Goal: Obtain resource: Obtain resource

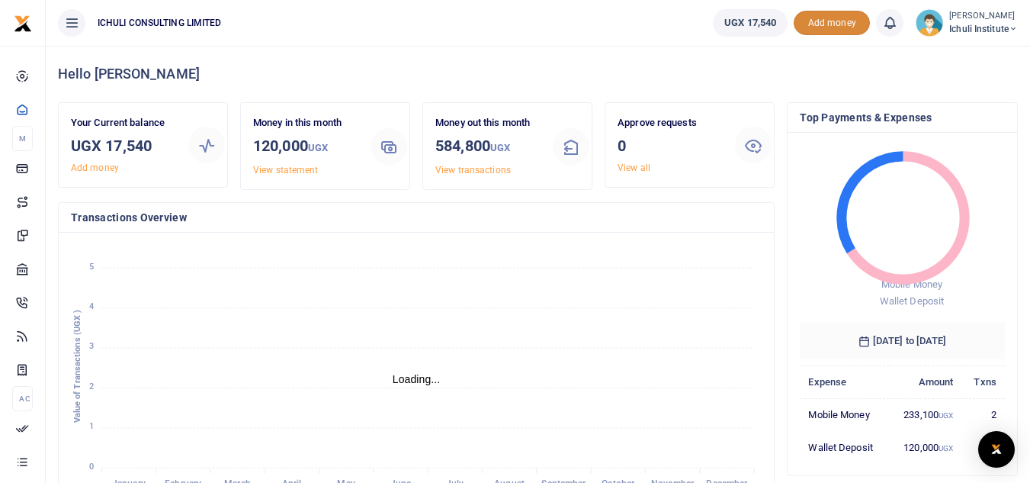
scroll to position [12, 12]
click at [823, 26] on span "Add money" at bounding box center [832, 23] width 76 height 25
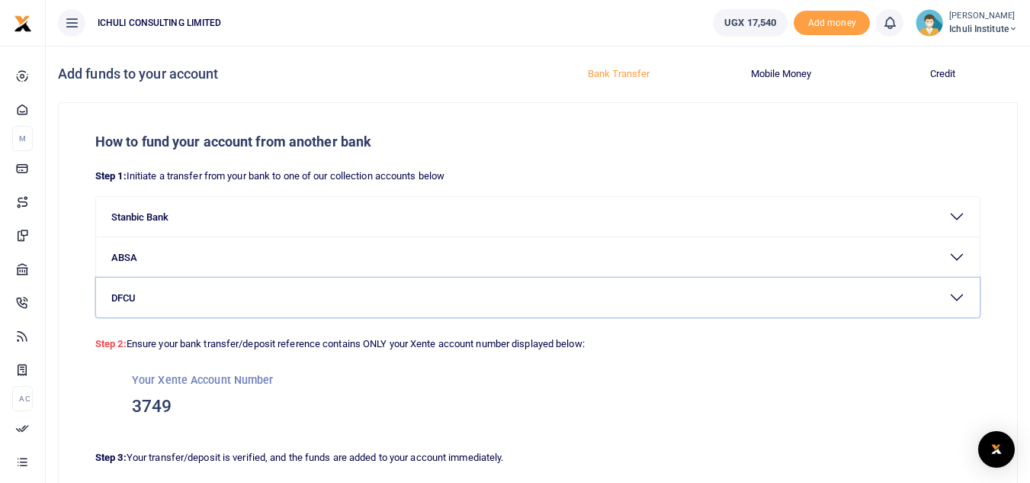
click at [951, 296] on button "DFCU" at bounding box center [538, 298] width 884 height 40
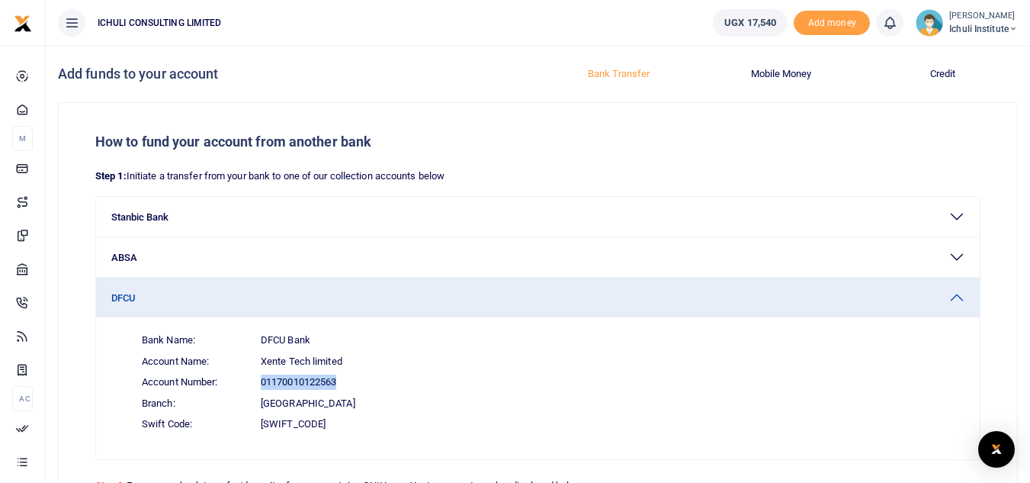
drag, startPoint x: 339, startPoint y: 382, endPoint x: 258, endPoint y: 383, distance: 80.8
click at [258, 383] on span "Account Number: 01170010122563" at bounding box center [547, 381] width 835 height 21
copy span "01170010122563"
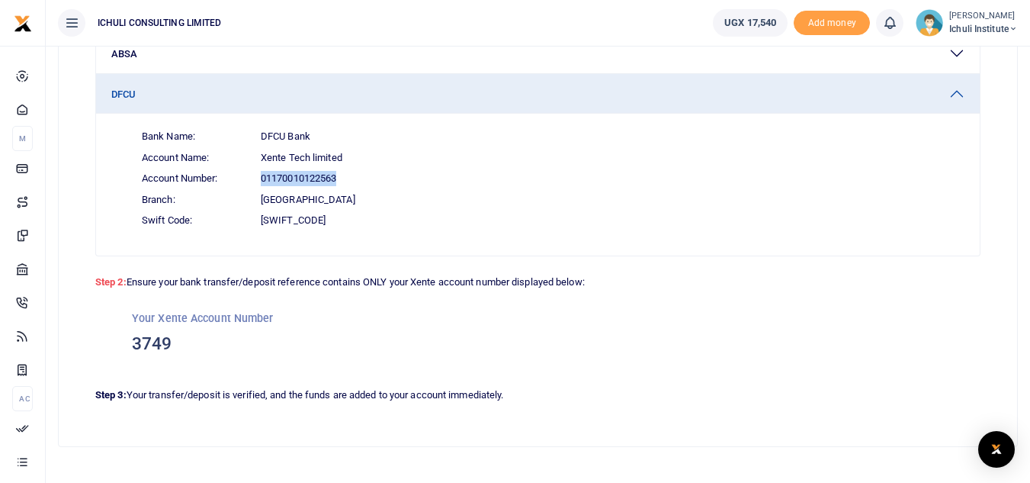
scroll to position [207, 0]
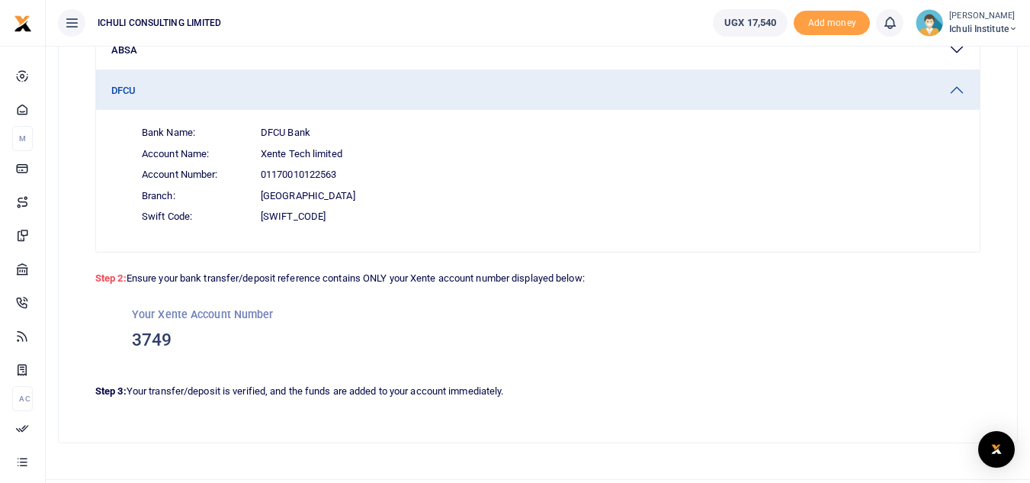
click at [172, 342] on h3 "3749" at bounding box center [538, 340] width 812 height 23
drag, startPoint x: 168, startPoint y: 338, endPoint x: 127, endPoint y: 341, distance: 41.3
click at [127, 341] on div "Your Xente Account Number 3749" at bounding box center [537, 329] width 885 height 85
copy h3 "3749"
